Goal: Check status: Check status

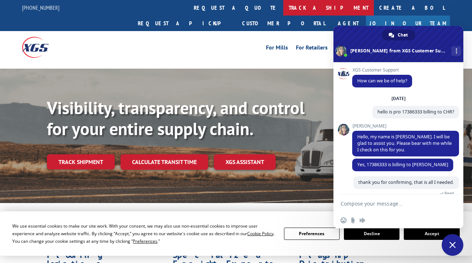
click at [283, 12] on link "track a shipment" at bounding box center [328, 8] width 91 height 16
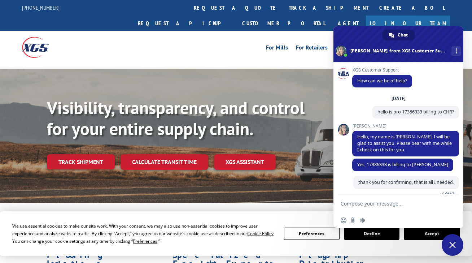
scroll to position [81, 0]
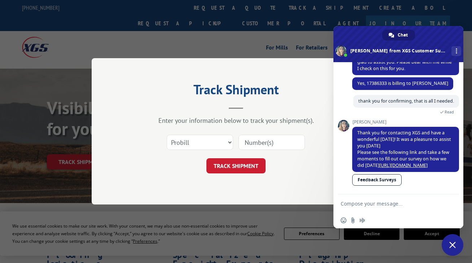
drag, startPoint x: 246, startPoint y: 149, endPoint x: 250, endPoint y: 151, distance: 3.9
click at [246, 149] on input at bounding box center [272, 142] width 66 height 15
drag, startPoint x: 184, startPoint y: 142, endPoint x: 185, endPoint y: 151, distance: 9.9
click at [184, 142] on select "Select category... Probill BOL PO" at bounding box center [200, 142] width 66 height 15
select select "bol"
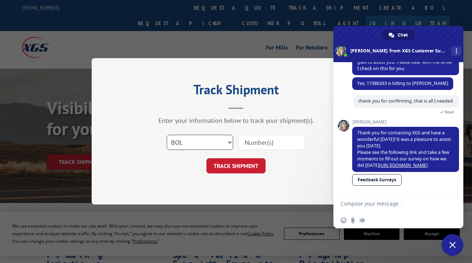
click at [167, 135] on select "Select category... Probill BOL PO" at bounding box center [200, 142] width 66 height 15
click at [242, 146] on input at bounding box center [272, 142] width 66 height 15
paste input "523333333"
type input "523333333"
click at [260, 178] on div "Track Shipment Enter your information below to track your shipment(s). Select c…" at bounding box center [236, 131] width 289 height 146
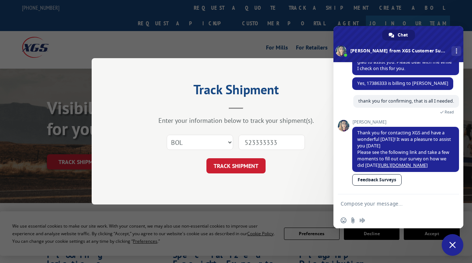
drag, startPoint x: 242, startPoint y: 169, endPoint x: 368, endPoint y: 127, distance: 132.2
click at [245, 169] on button "TRACK SHIPMENT" at bounding box center [236, 166] width 59 height 15
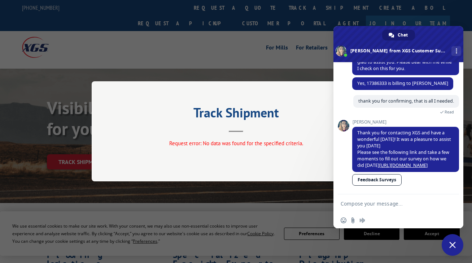
click at [392, 206] on textarea "Compose your message..." at bounding box center [391, 203] width 101 height 18
click at [363, 205] on textarea "Compose your message..." at bounding box center [391, 203] width 101 height 18
click at [371, 210] on textarea "Compose your message..." at bounding box center [391, 203] width 101 height 18
paste textarea "523333333"
type textarea "good morning, may I please have an update for LOAD 523333333"
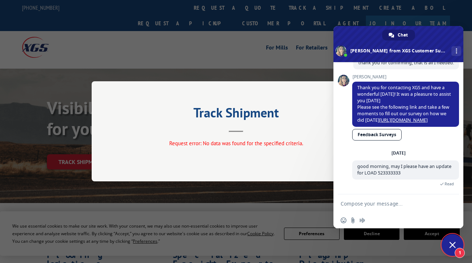
scroll to position [157, 0]
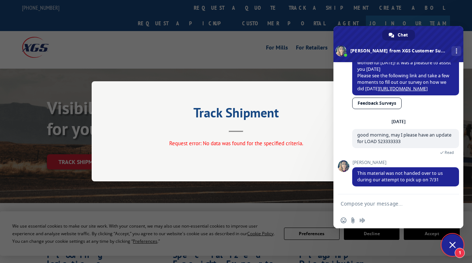
drag, startPoint x: 369, startPoint y: 198, endPoint x: 378, endPoint y: 199, distance: 9.1
click at [369, 199] on textarea "Compose your message..." at bounding box center [391, 203] width 101 height 18
click at [351, 200] on textarea "Compose your message..." at bounding box center [391, 203] width 101 height 18
type textarea "okay, thank you for checking."
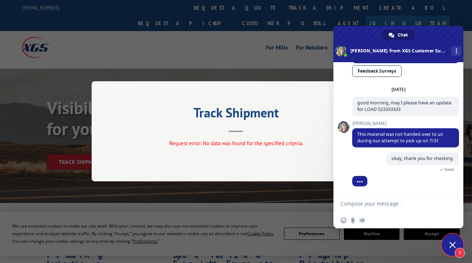
scroll to position [207, 0]
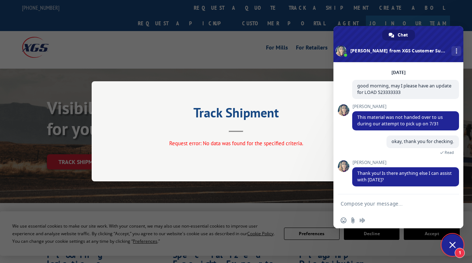
click at [411, 196] on textarea "Compose your message..." at bounding box center [391, 203] width 101 height 18
type textarea "no thank you!"
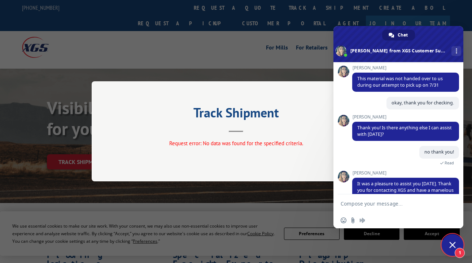
scroll to position [297, 0]
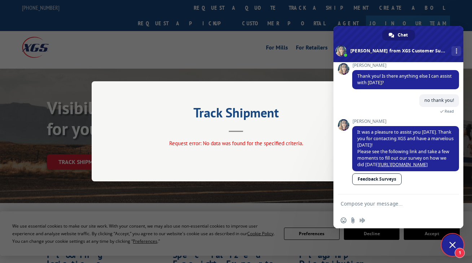
click at [206, 81] on div "Track Shipment Request error: No data was found for the specified criteria." at bounding box center [236, 131] width 472 height 263
